Goal: Find specific page/section: Find specific page/section

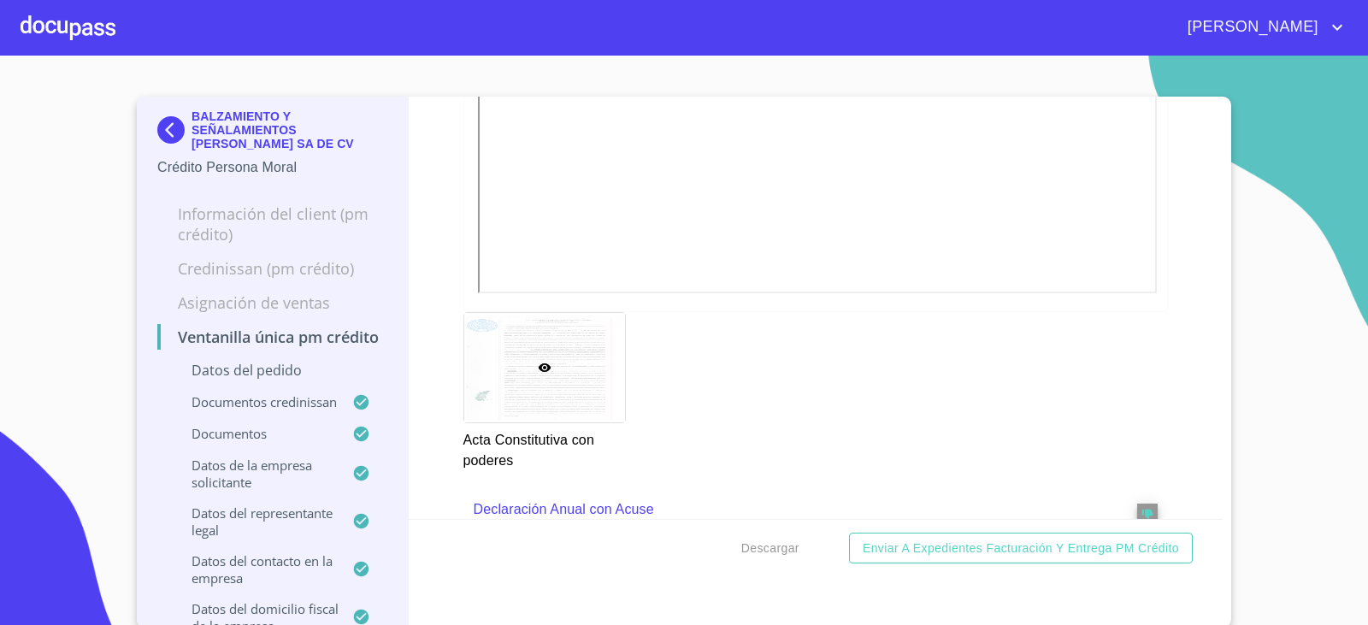
click at [157, 126] on img at bounding box center [174, 129] width 34 height 27
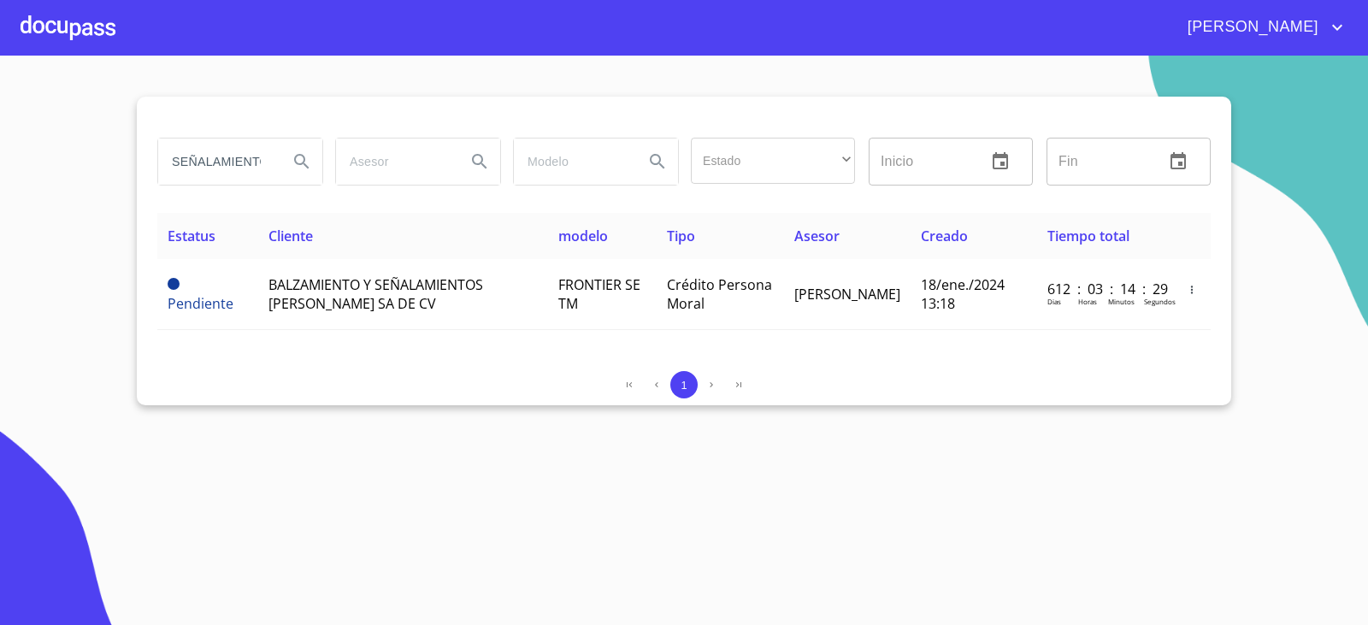
click at [254, 148] on input "SEÑALAMIENTO" at bounding box center [216, 162] width 116 height 46
drag, startPoint x: 254, startPoint y: 148, endPoint x: 258, endPoint y: 156, distance: 9.6
click at [256, 148] on input "SEÑALAMIENTO" at bounding box center [216, 162] width 116 height 46
click at [259, 160] on input "SEÑALAMIENTO" at bounding box center [216, 162] width 116 height 46
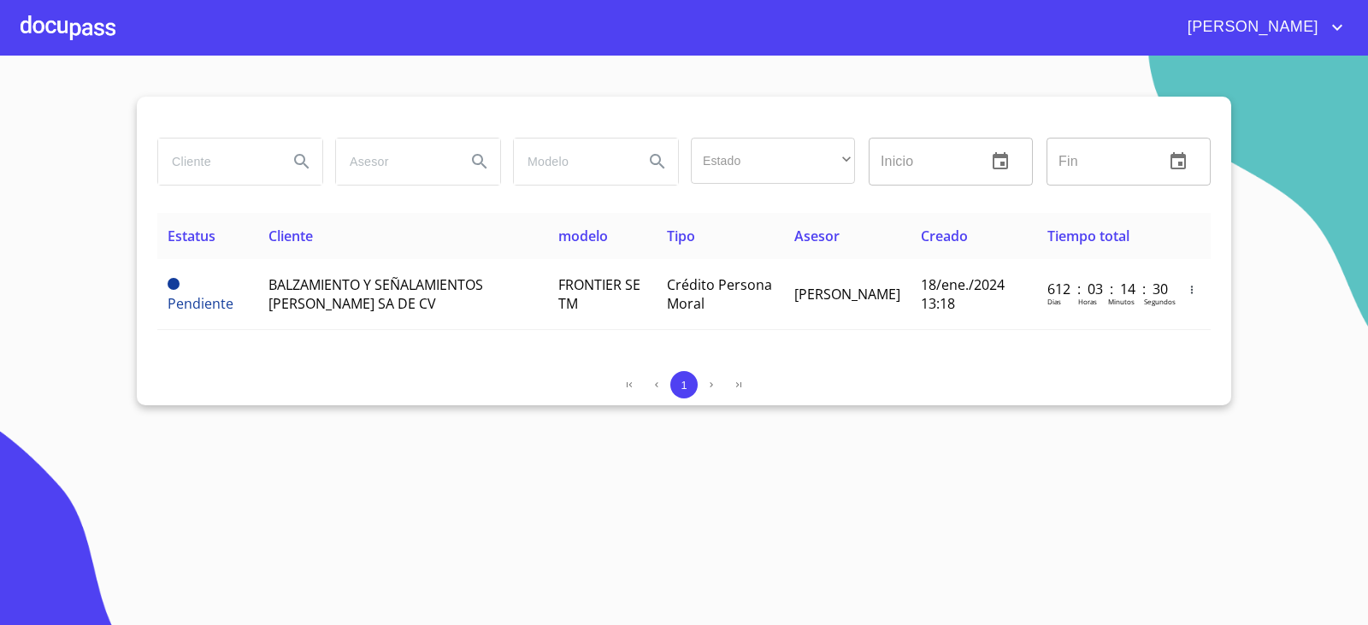
scroll to position [0, 0]
type input "perfer"
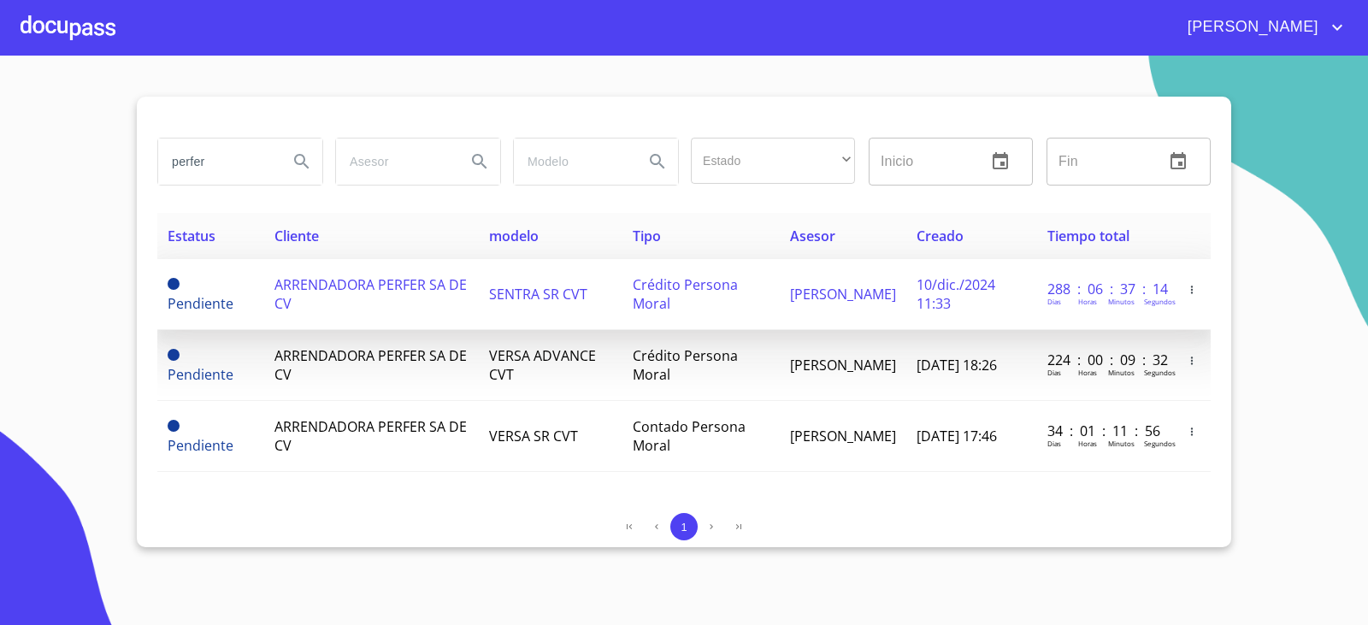
click at [869, 287] on td "Néstor Casillas" at bounding box center [843, 294] width 127 height 71
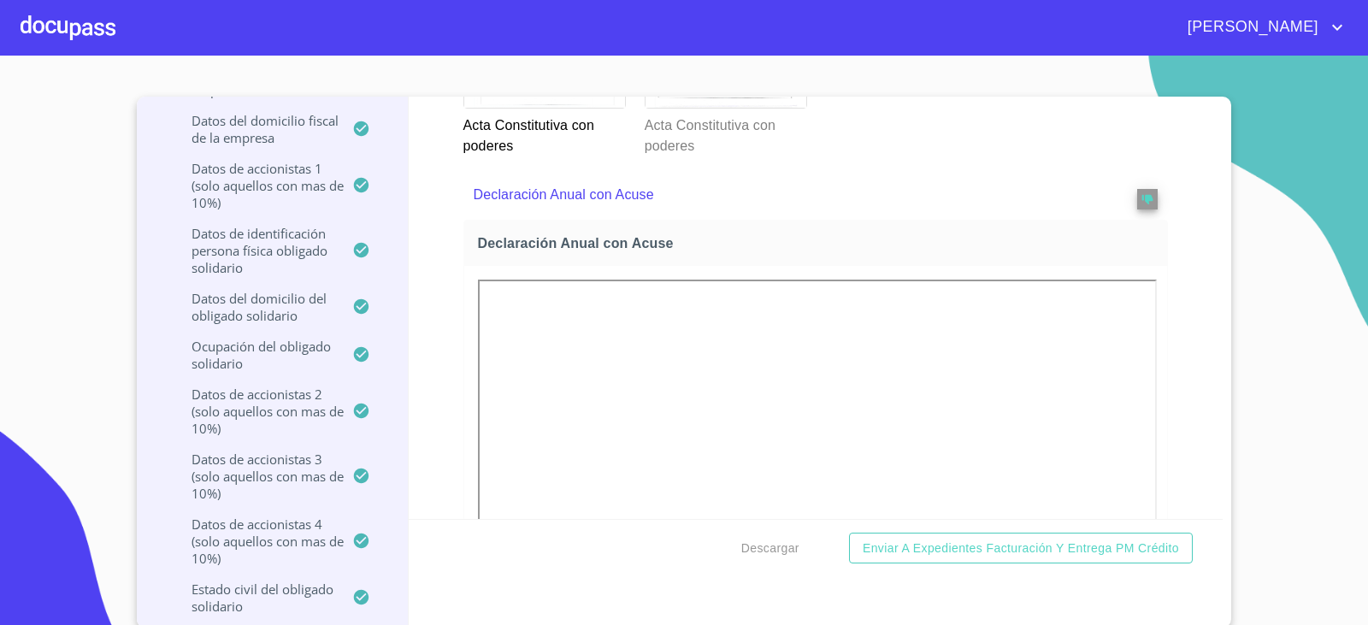
scroll to position [6193, 0]
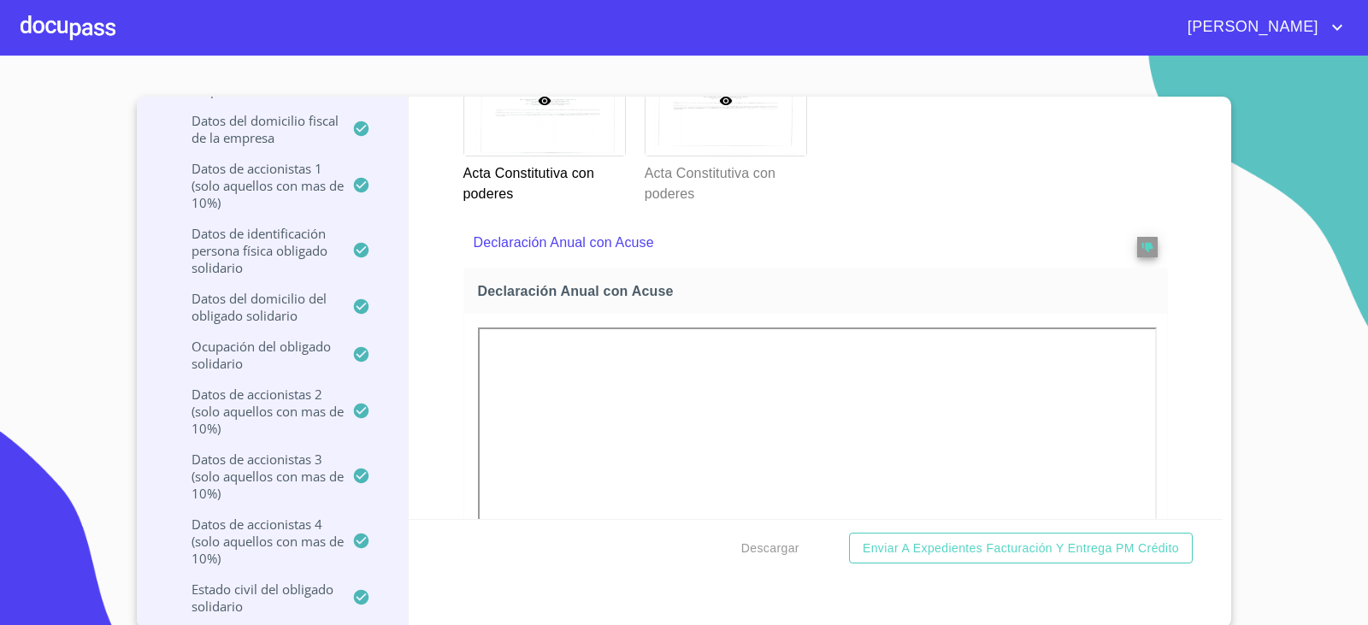
click at [673, 156] on div at bounding box center [726, 100] width 161 height 109
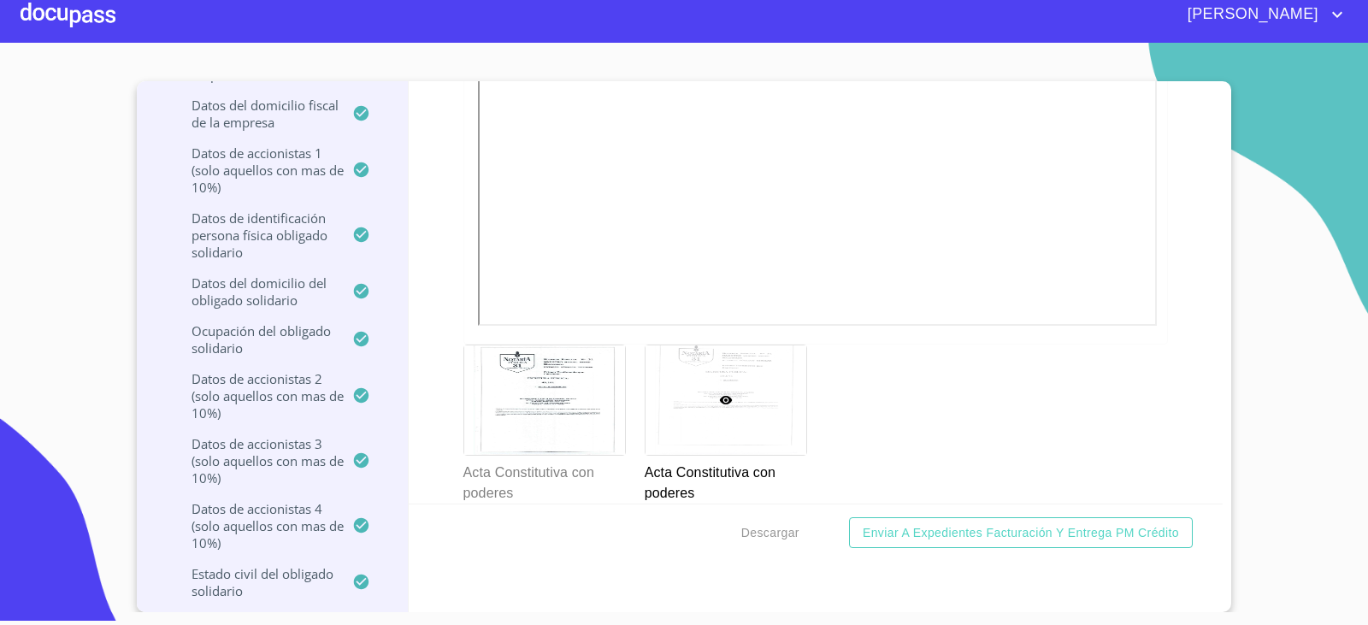
scroll to position [6392, 0]
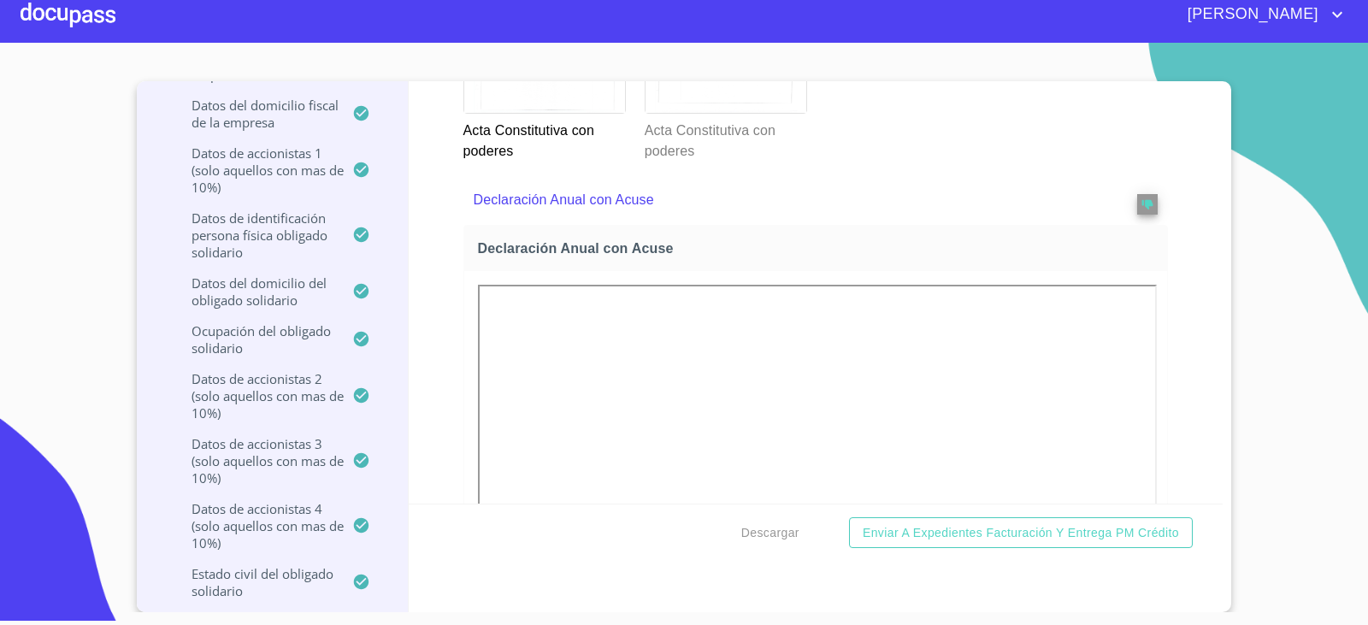
click at [672, 113] on div at bounding box center [726, 57] width 161 height 109
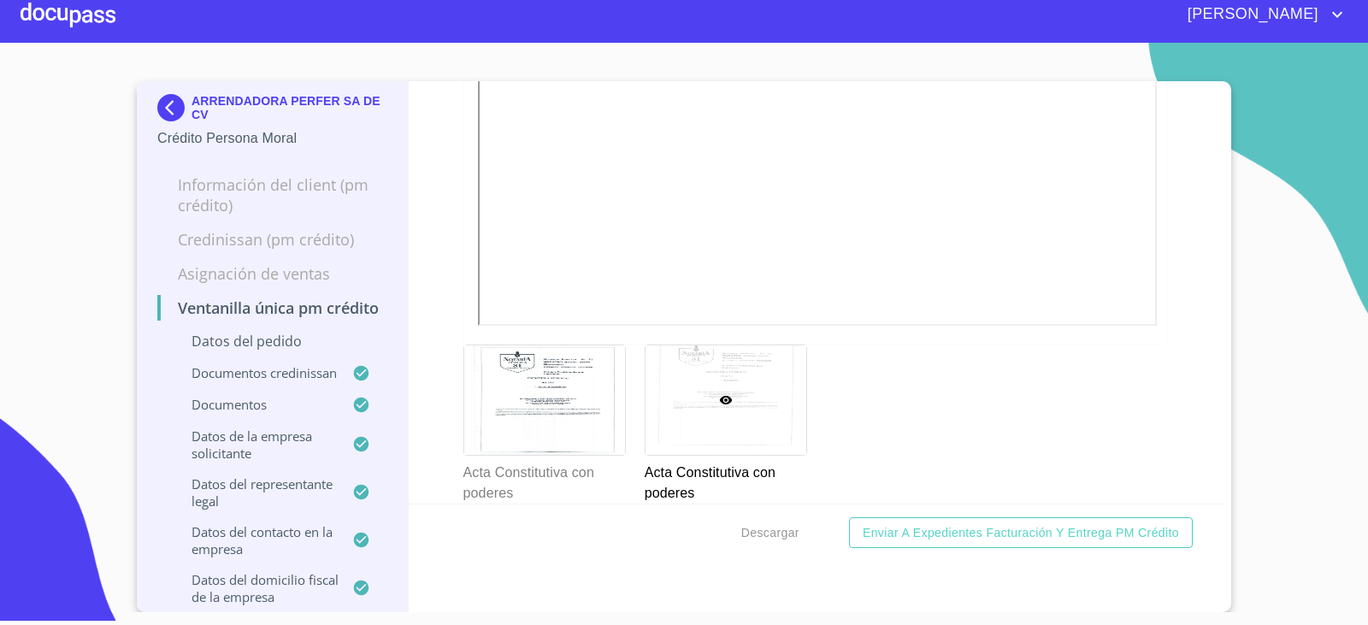
scroll to position [0, 0]
click at [157, 105] on img at bounding box center [174, 110] width 34 height 27
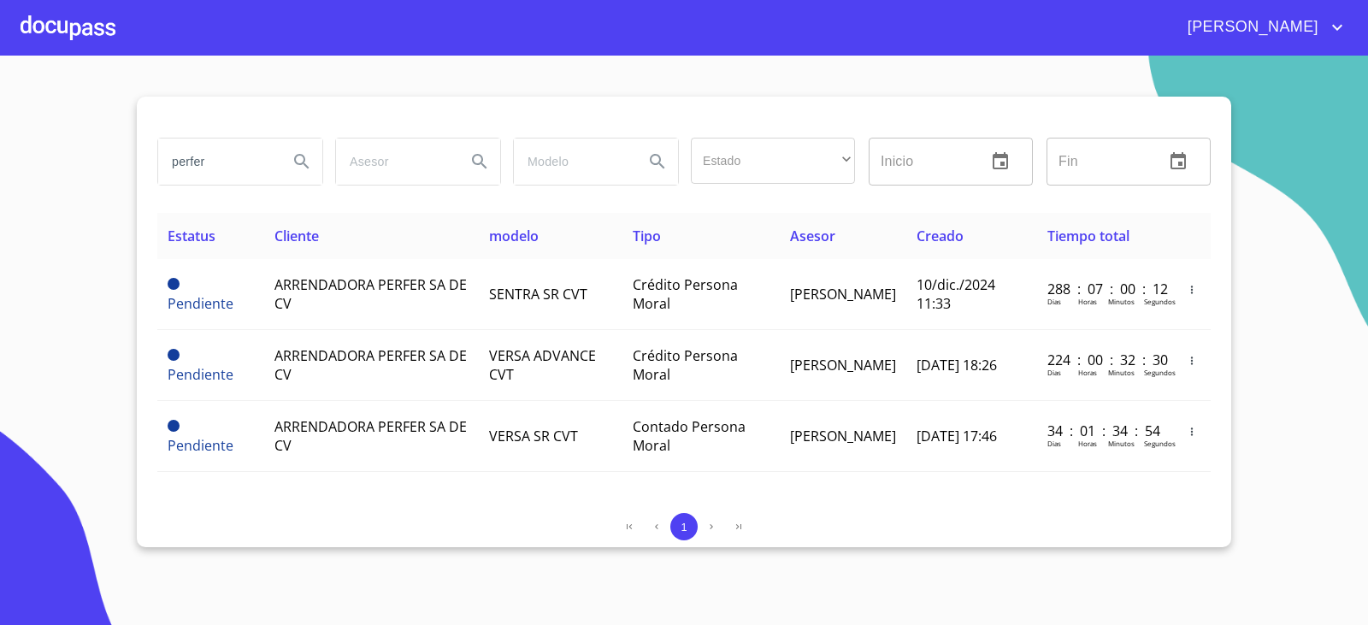
click at [209, 158] on input "perfer" at bounding box center [216, 162] width 116 height 46
click at [210, 158] on input "perfer" at bounding box center [216, 162] width 116 height 46
click at [210, 157] on input "perfer" at bounding box center [216, 162] width 116 height 46
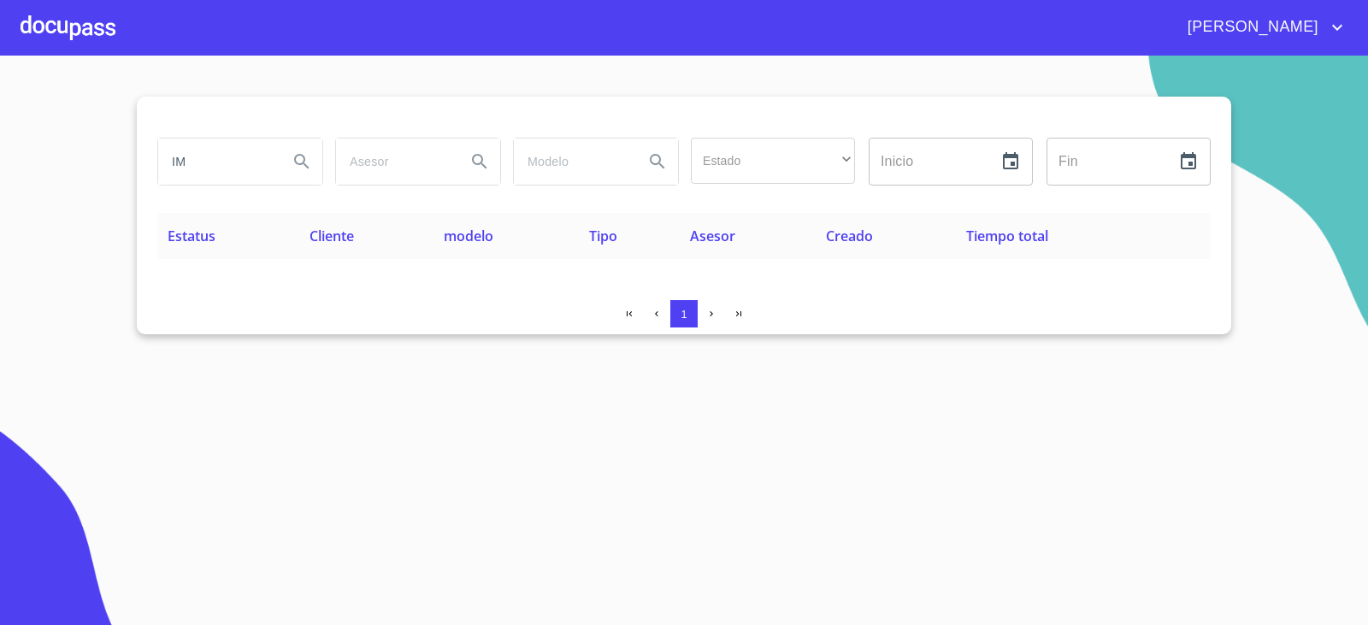
type input "I"
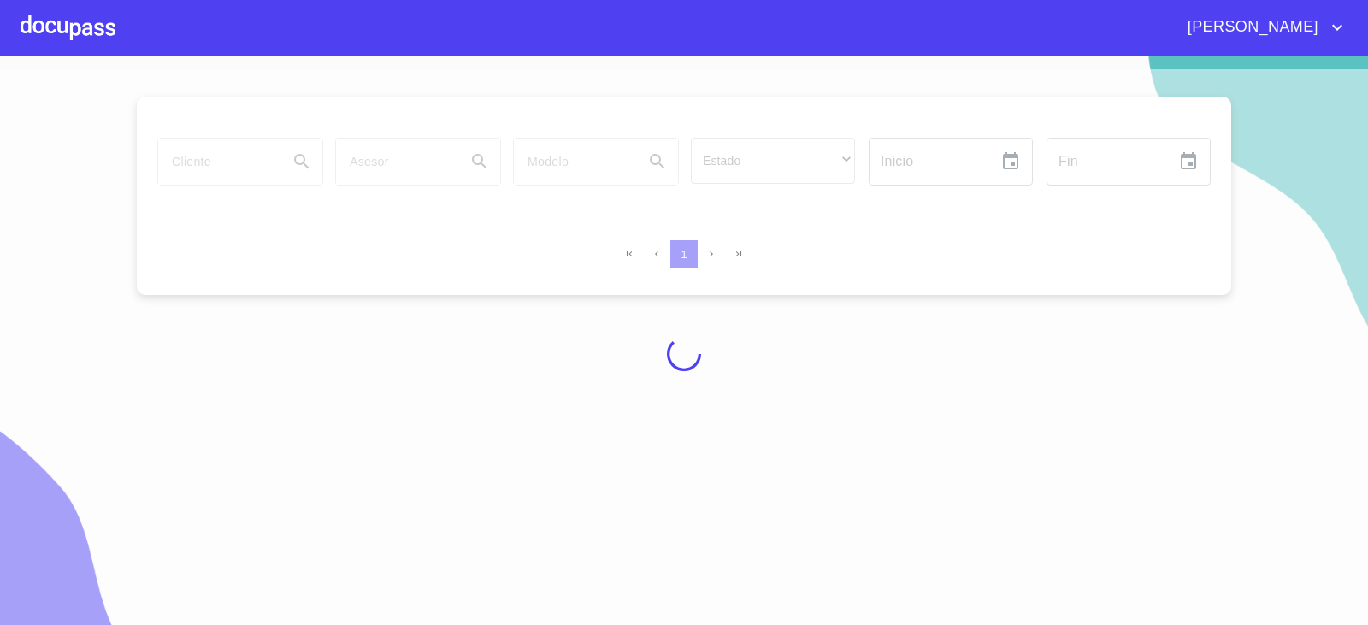
click at [236, 168] on div at bounding box center [684, 354] width 1368 height 570
drag, startPoint x: 213, startPoint y: 153, endPoint x: 210, endPoint y: 121, distance: 32.7
click at [213, 153] on div at bounding box center [684, 354] width 1368 height 570
click at [221, 164] on div at bounding box center [684, 354] width 1368 height 570
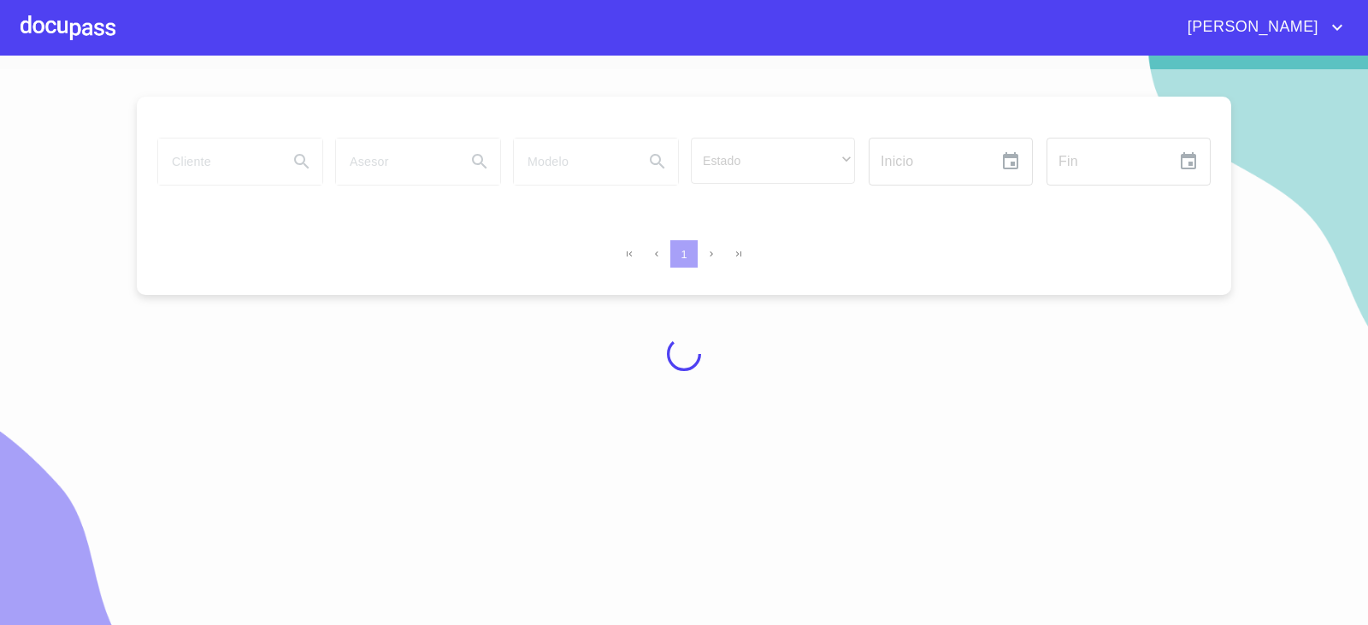
click at [221, 164] on div at bounding box center [684, 354] width 1368 height 570
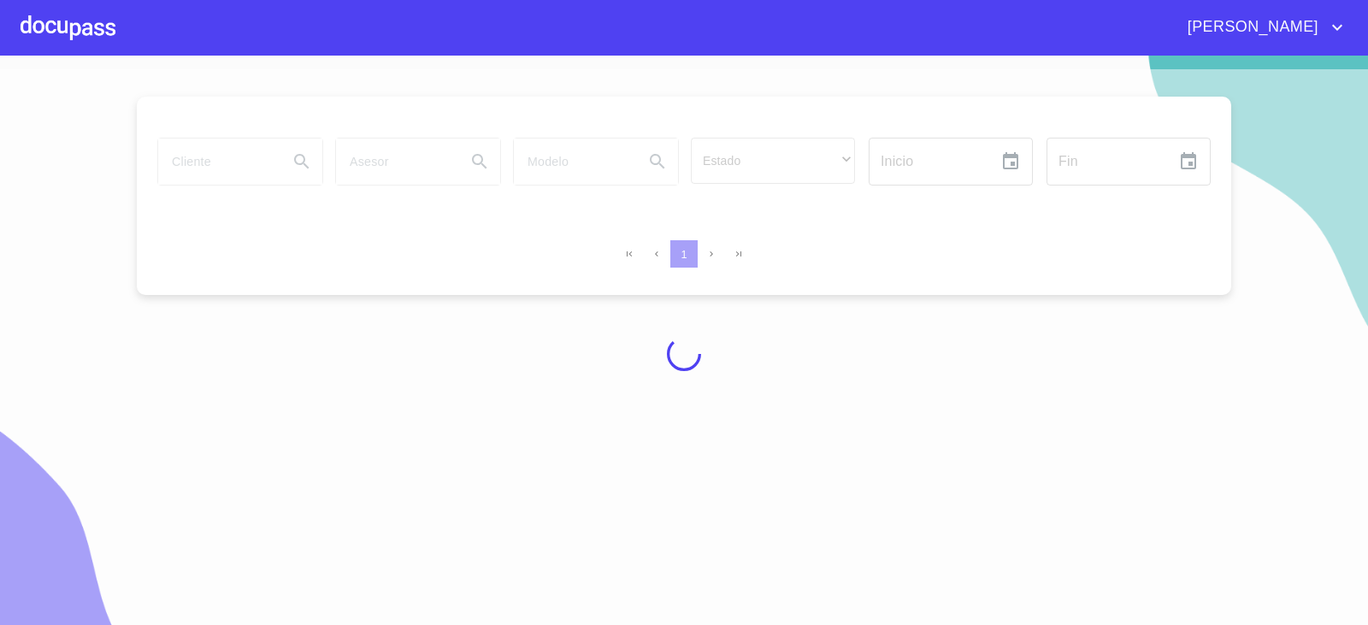
click at [221, 164] on div at bounding box center [684, 354] width 1368 height 570
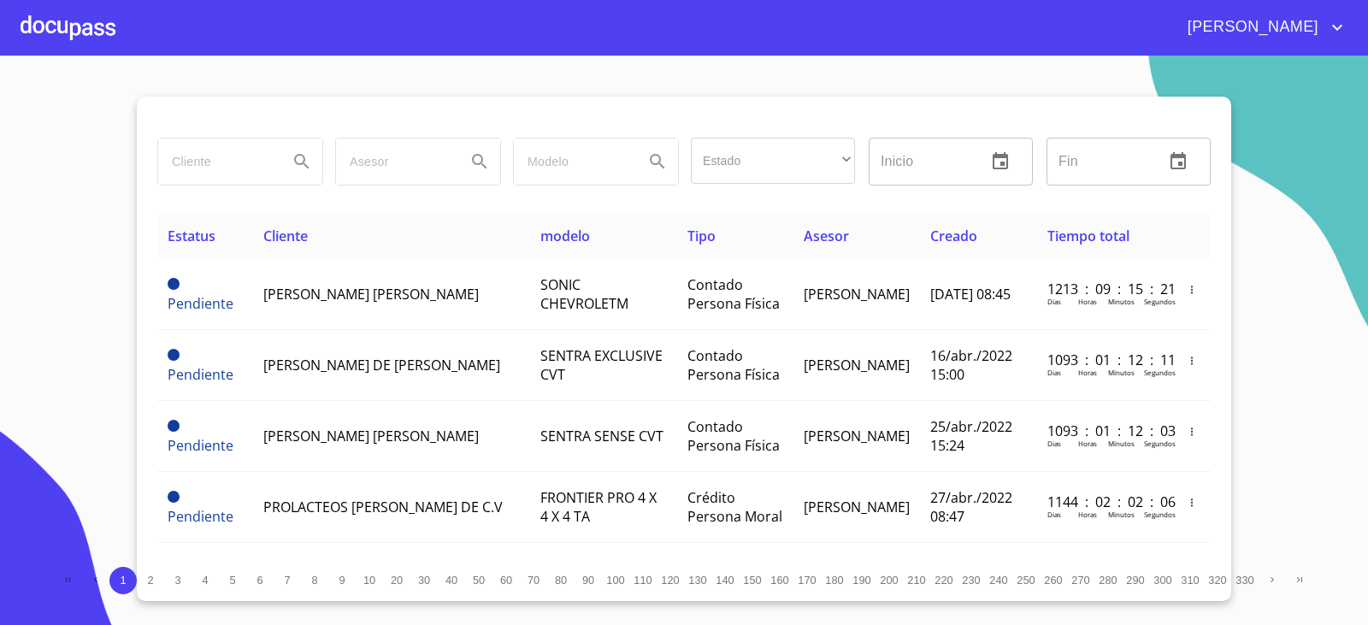
click at [221, 164] on input "search" at bounding box center [216, 162] width 116 height 46
type input "IMPULSA"
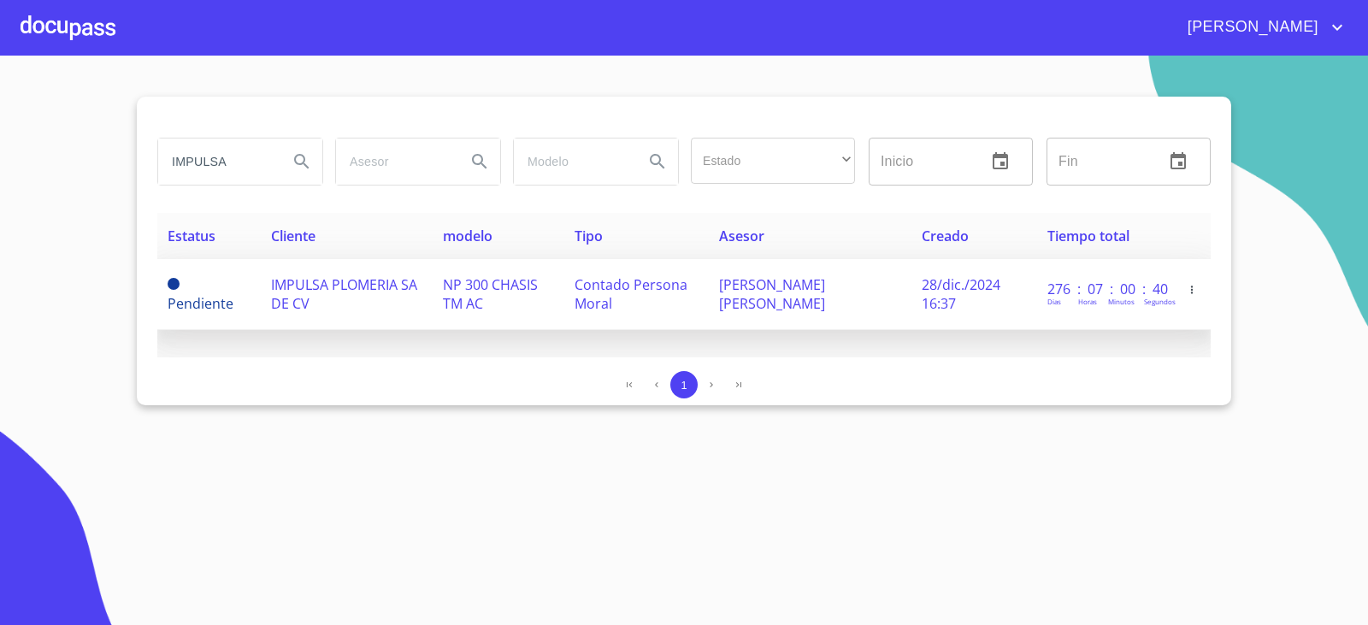
click at [351, 276] on span "IMPULSA PLOMERIA SA DE CV" at bounding box center [344, 294] width 146 height 38
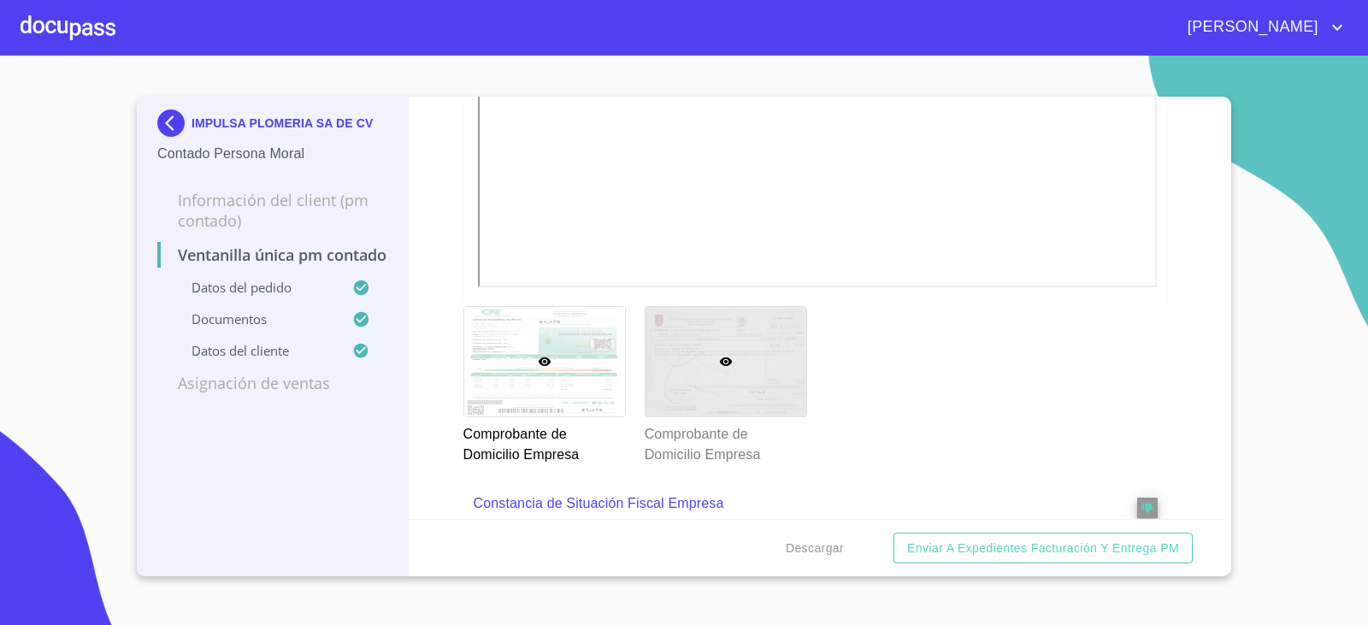
click at [685, 357] on div at bounding box center [726, 361] width 161 height 109
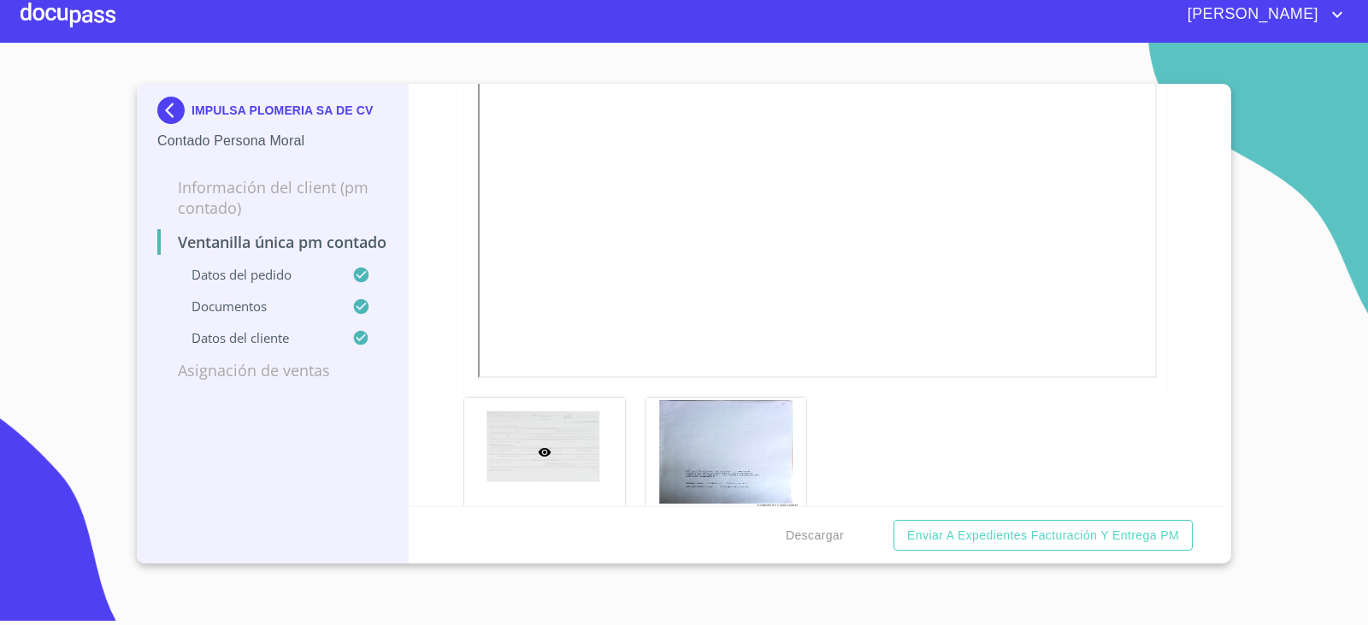
scroll to position [3127, 0]
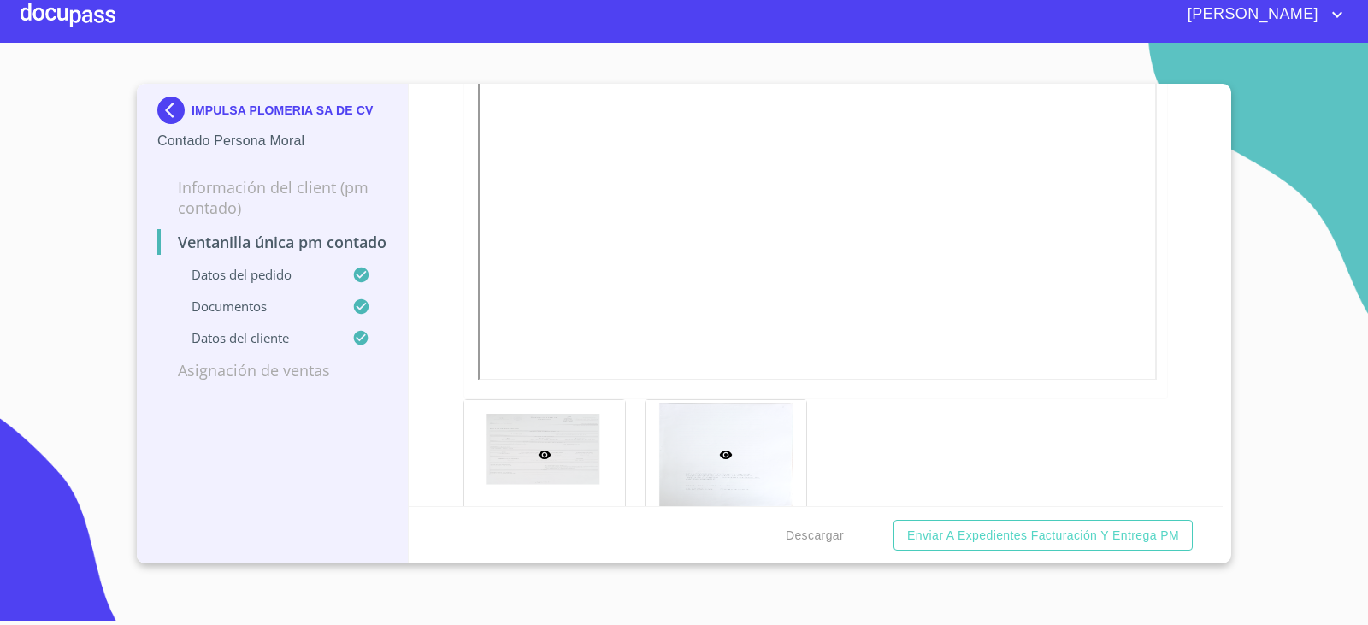
click at [688, 439] on div at bounding box center [726, 454] width 161 height 109
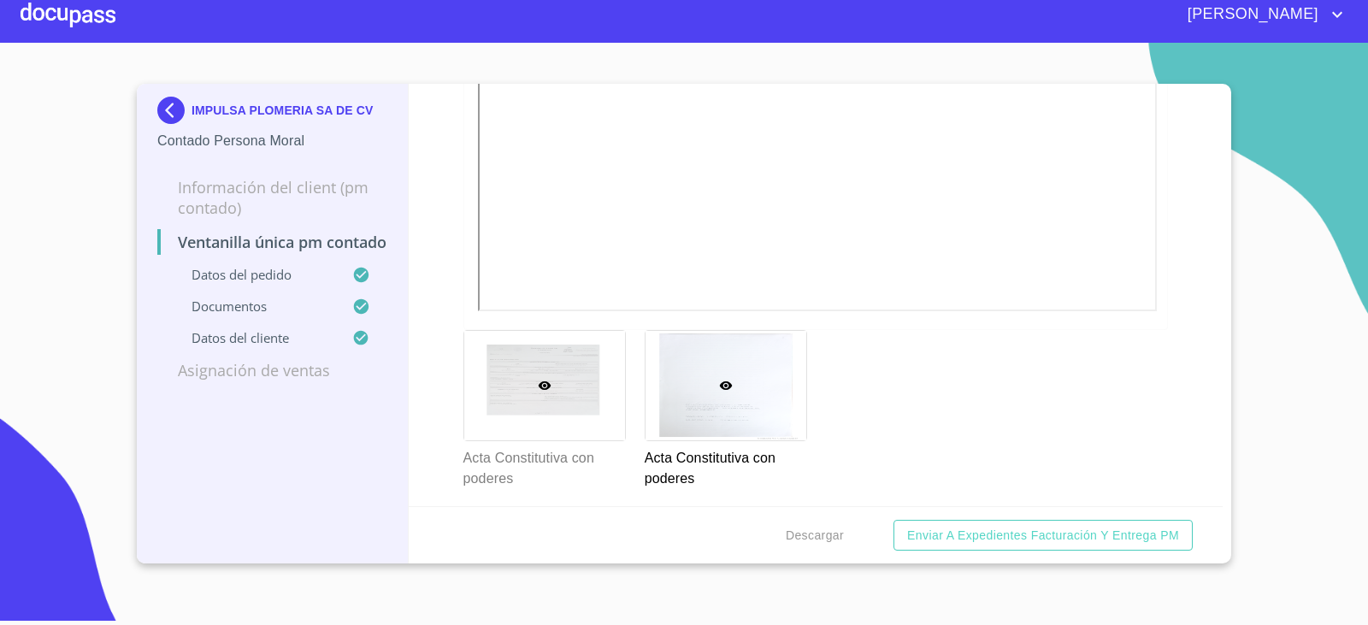
click at [539, 387] on icon at bounding box center [544, 385] width 13 height 9
